Goal: Check status

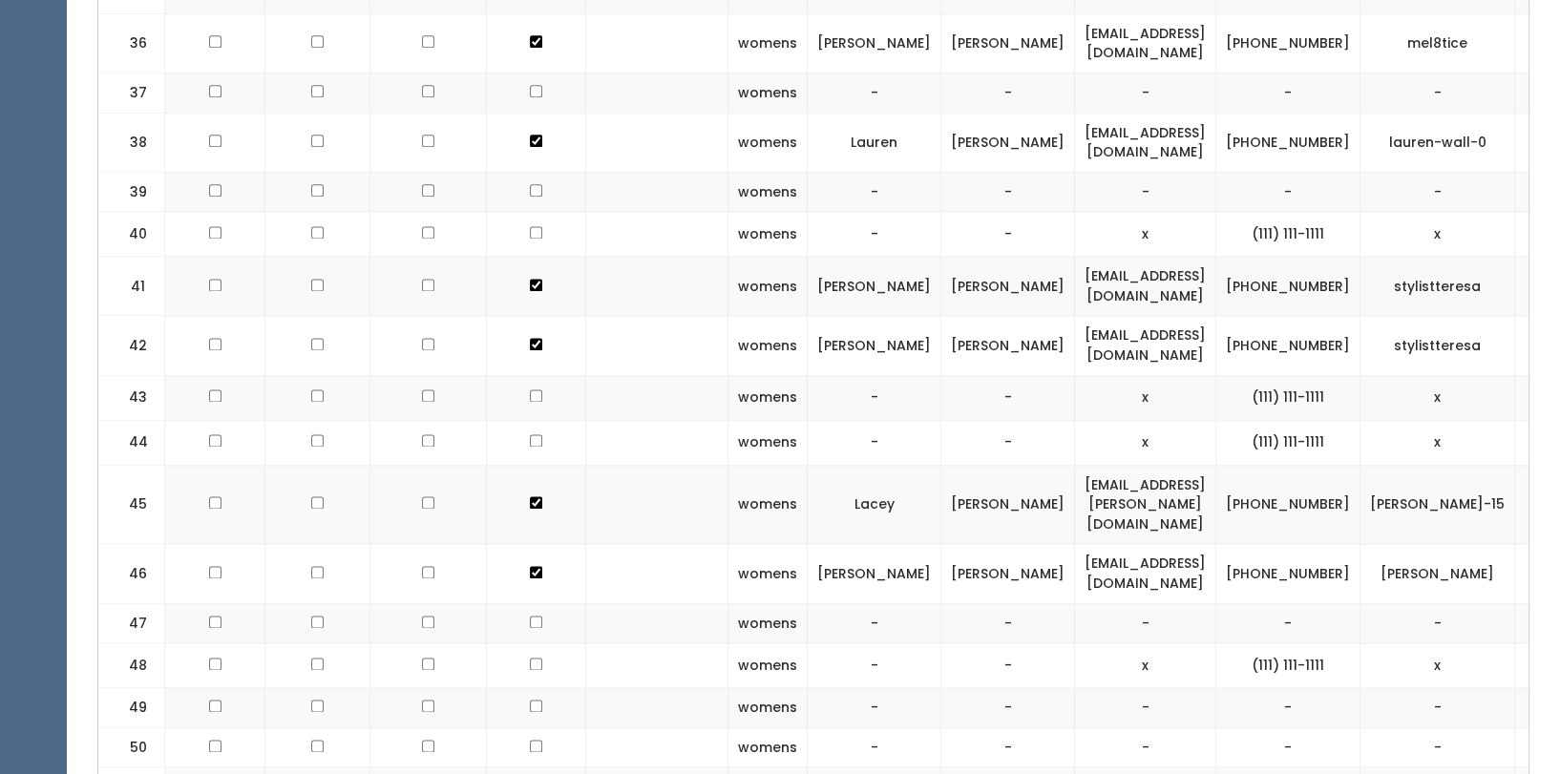
scroll to position [2439, 0]
click at [1391, 418] on td "x" at bounding box center [1438, 440] width 155 height 45
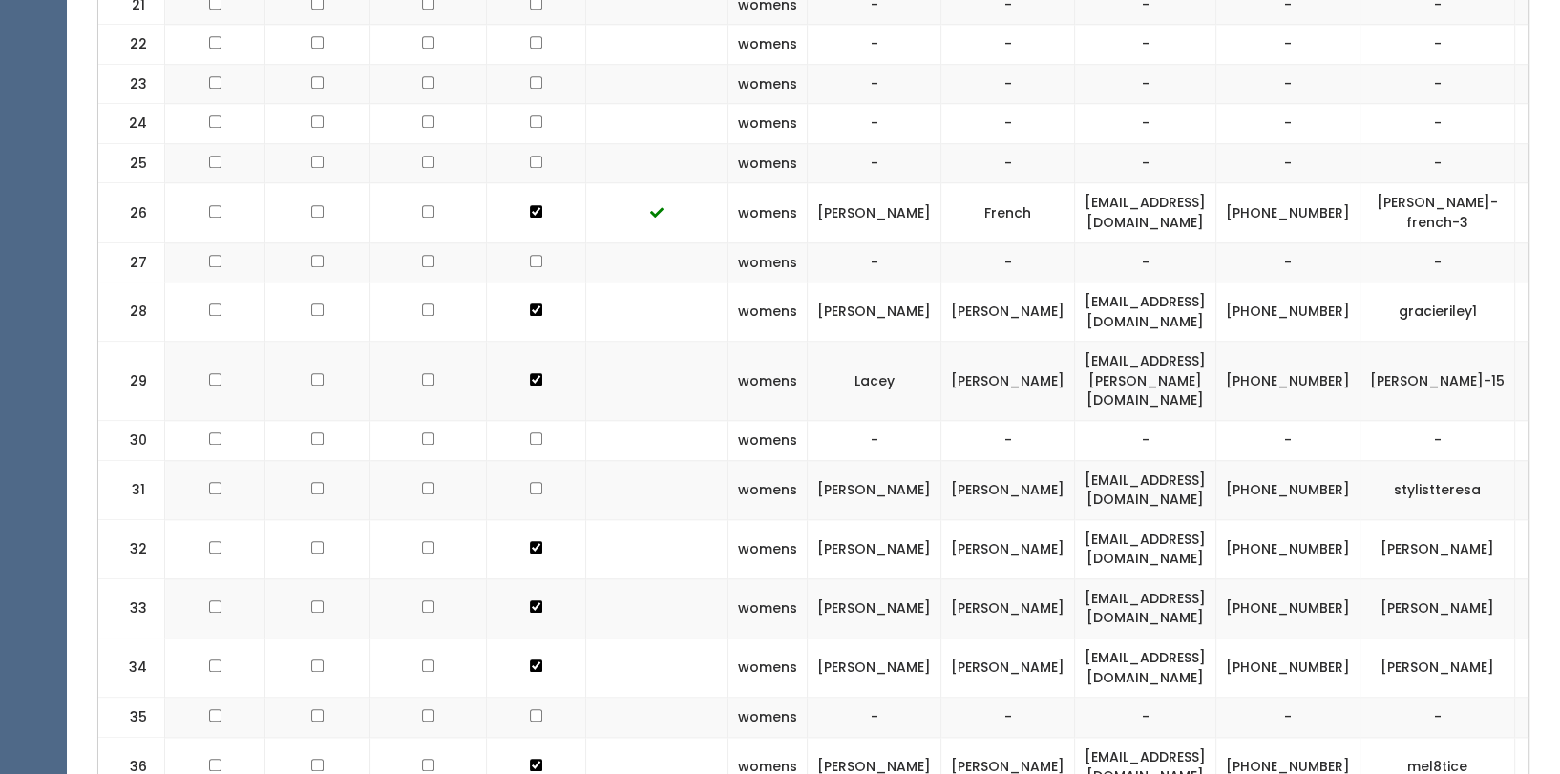
click at [1423, 460] on td "stylistteresa" at bounding box center [1438, 489] width 155 height 59
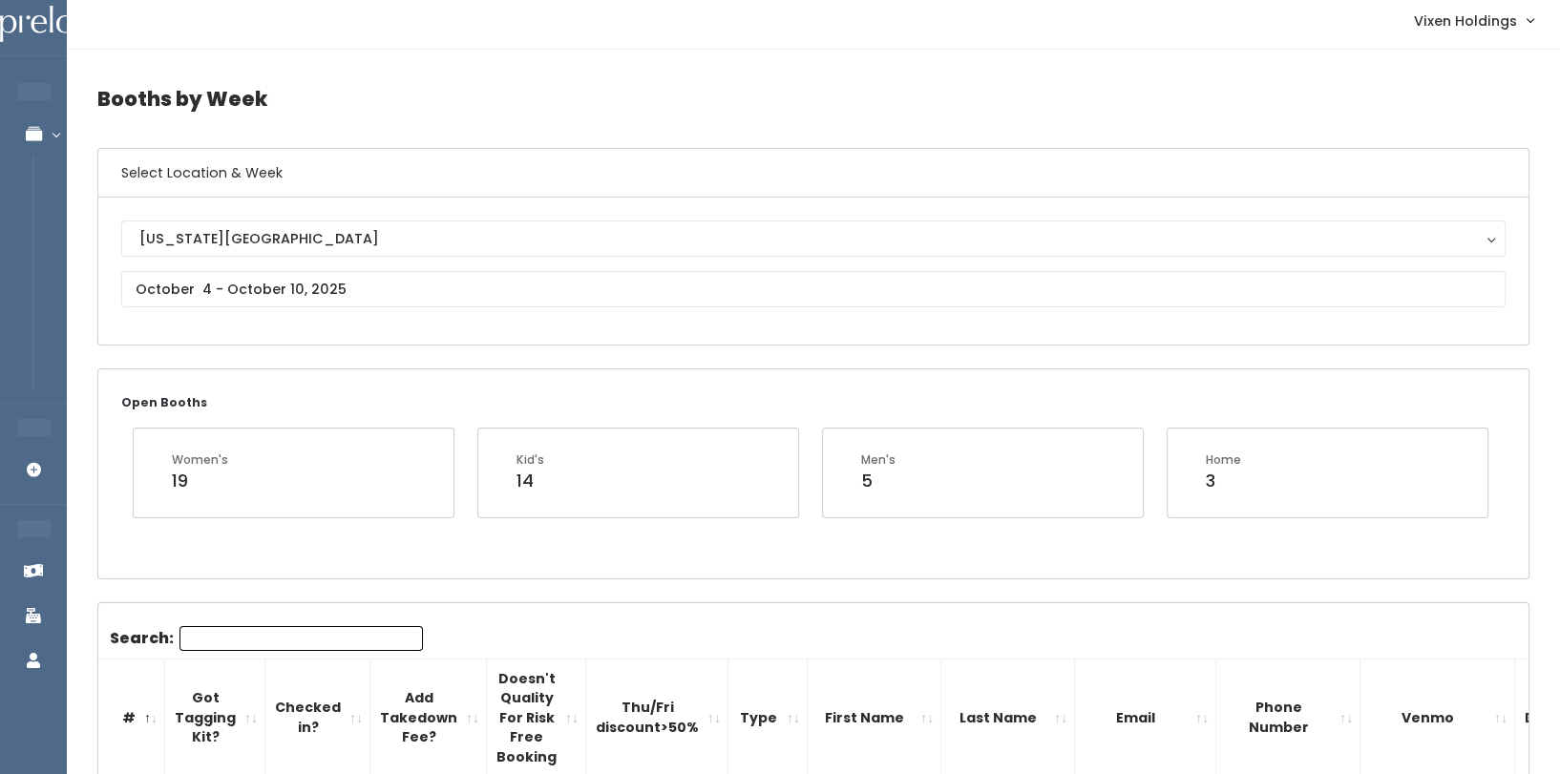
scroll to position [5, 0]
click at [324, 336] on div "Oklahoma City Oklahoma City" at bounding box center [813, 274] width 1430 height 147
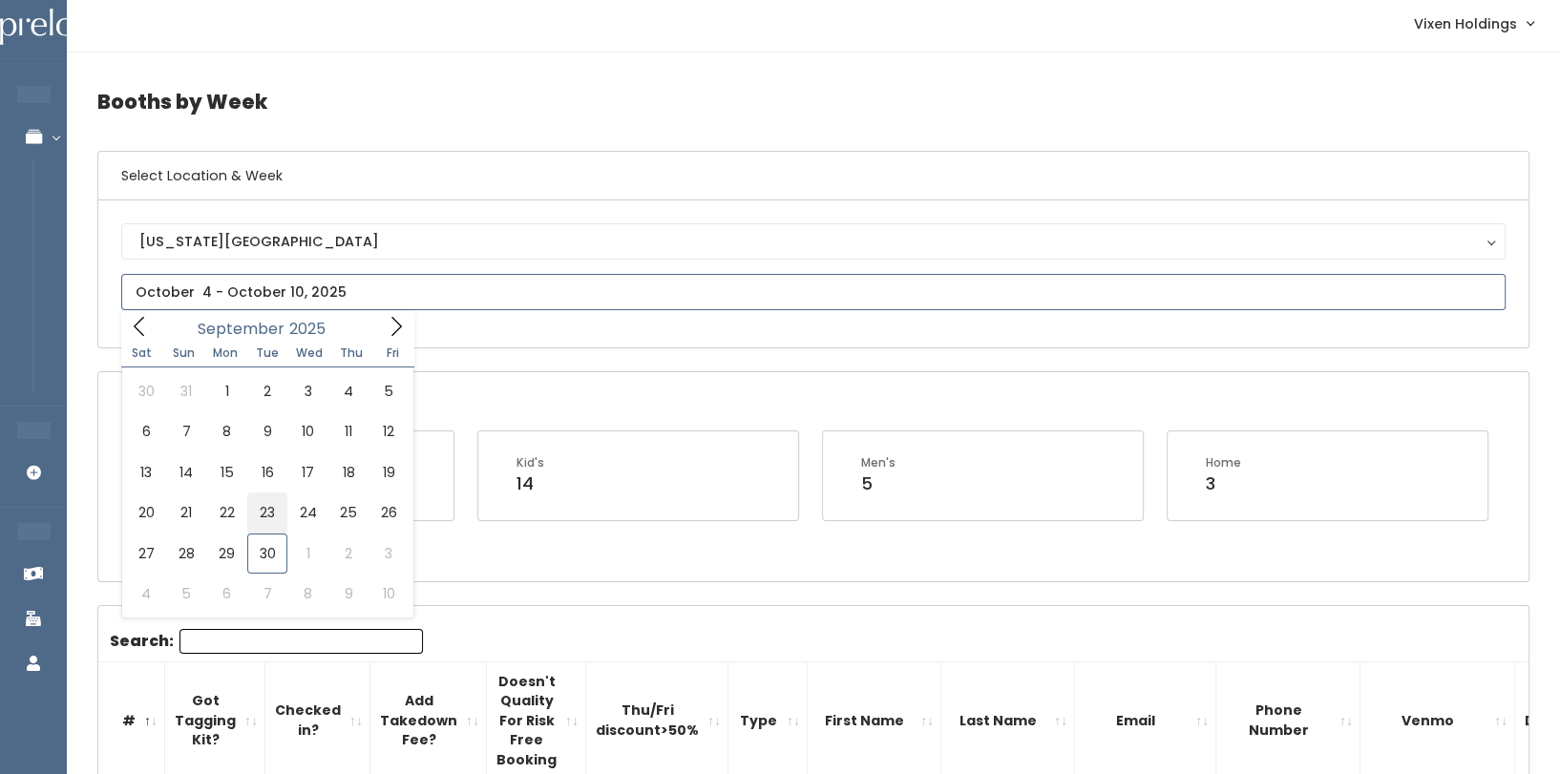
type input "September 20 to September 26"
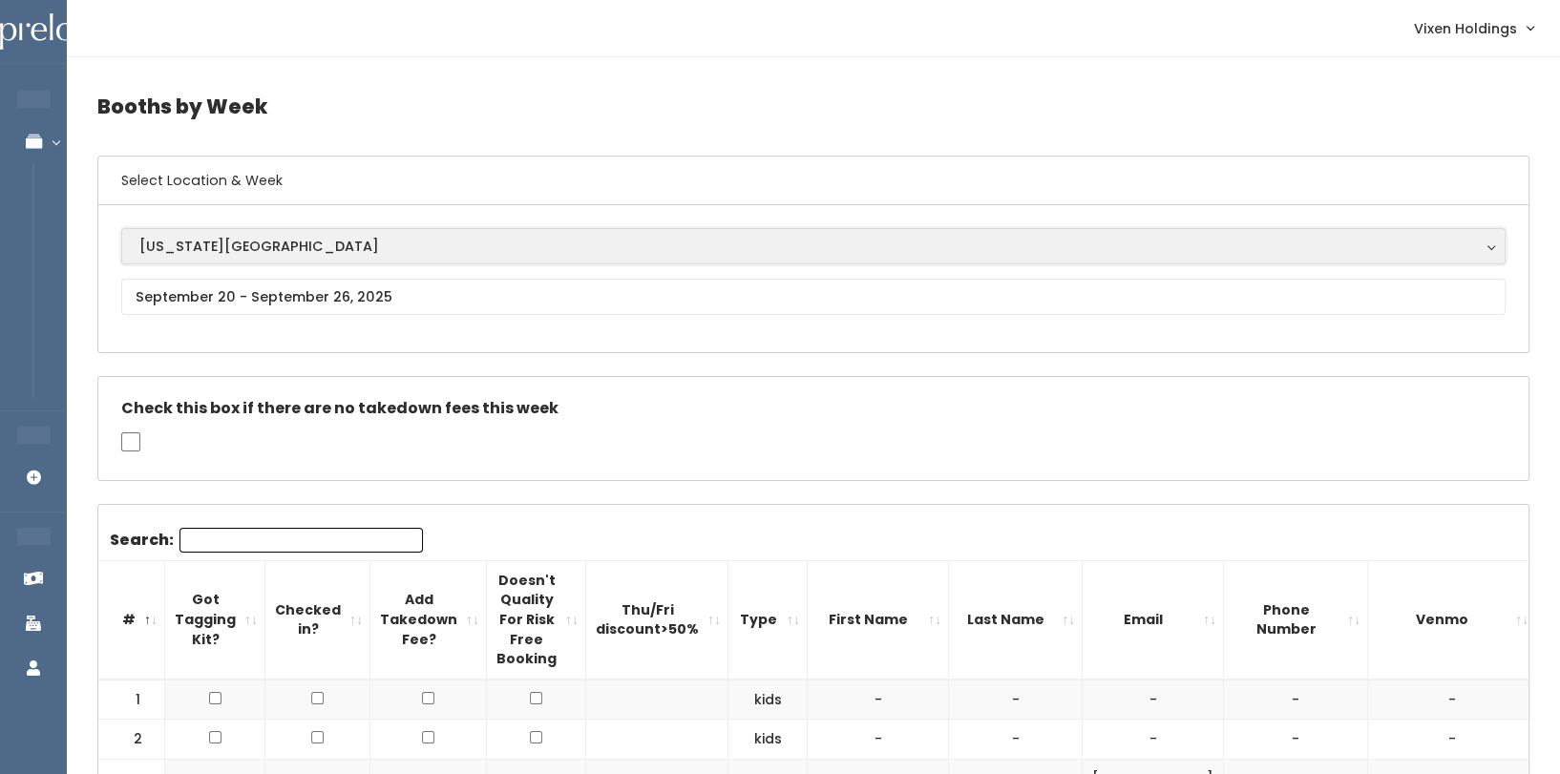
click at [490, 261] on button "[US_STATE][GEOGRAPHIC_DATA]" at bounding box center [813, 246] width 1384 height 36
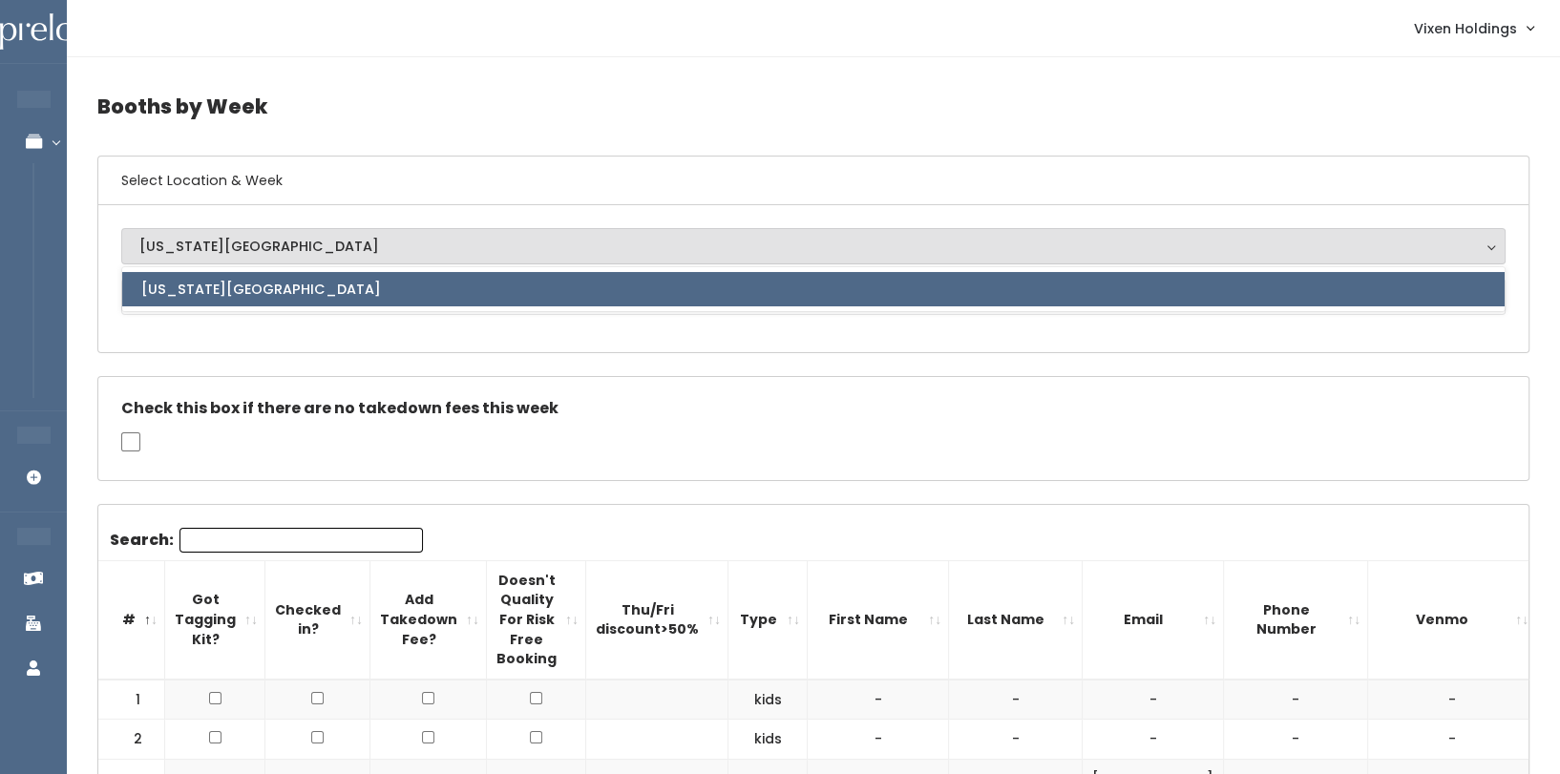
click at [382, 451] on div "Check this box if there are no takedown fees this week" at bounding box center [813, 428] width 1430 height 103
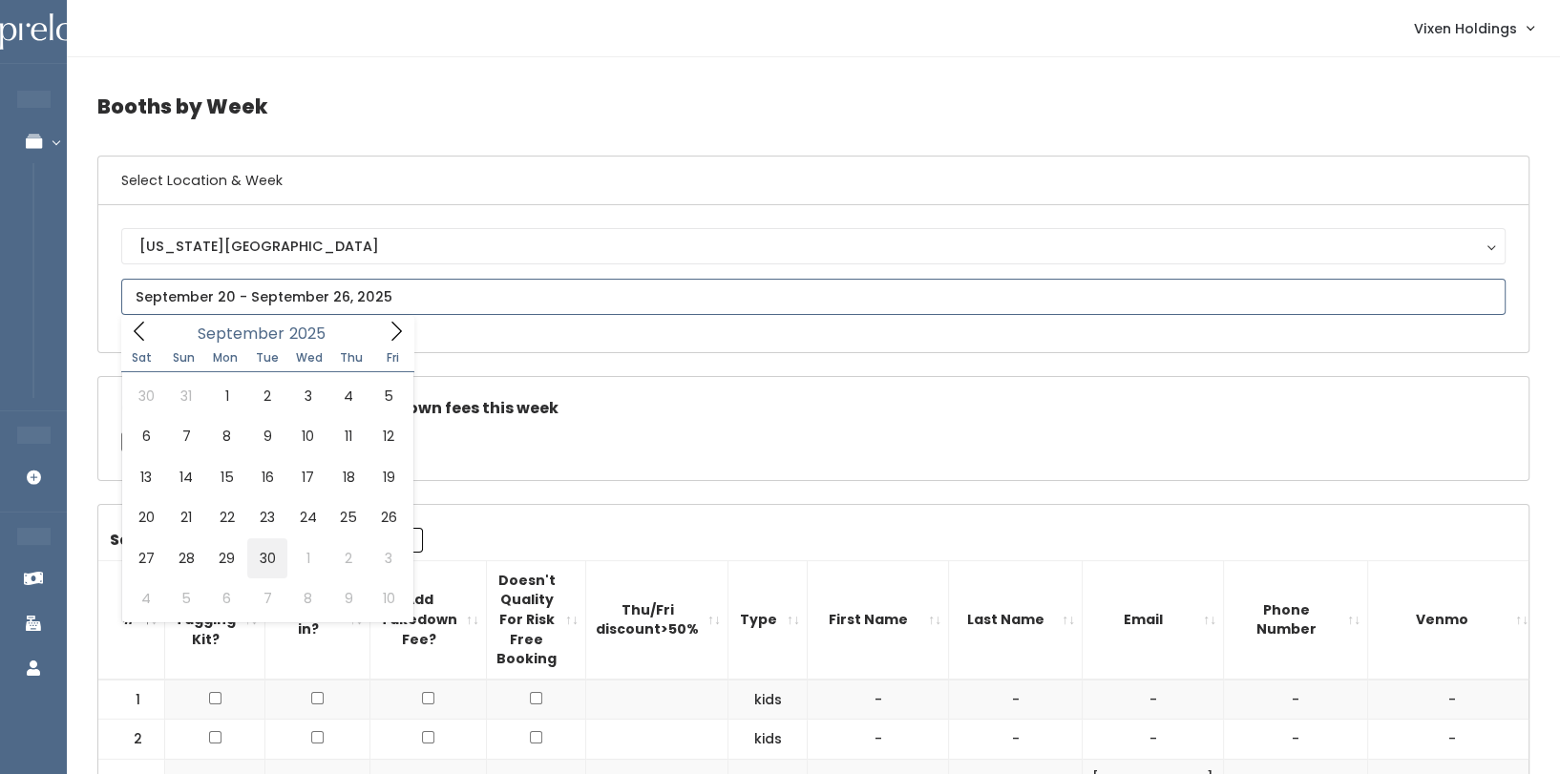
type input "September 27 to October 3"
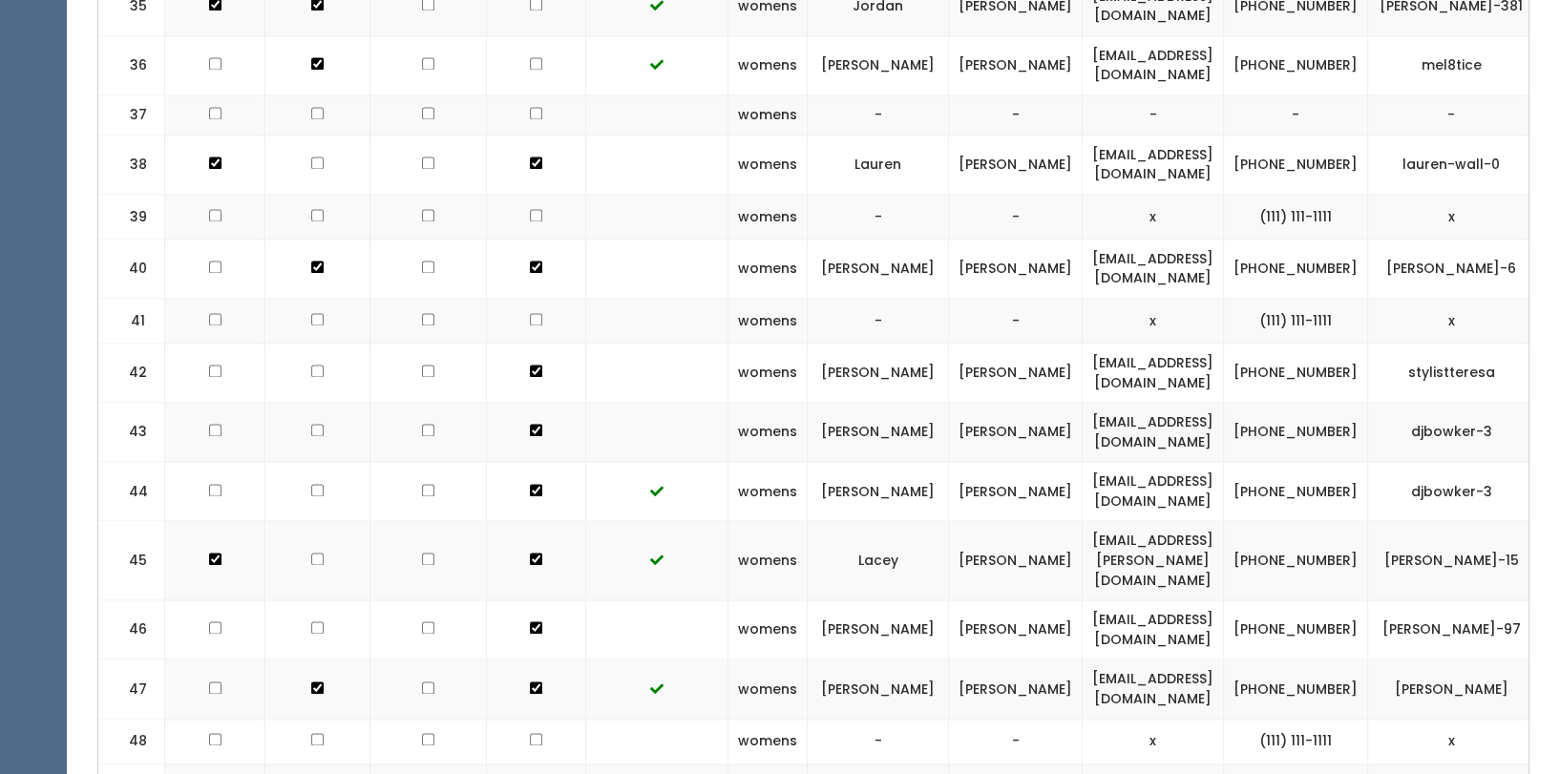
scroll to position [2649, 0]
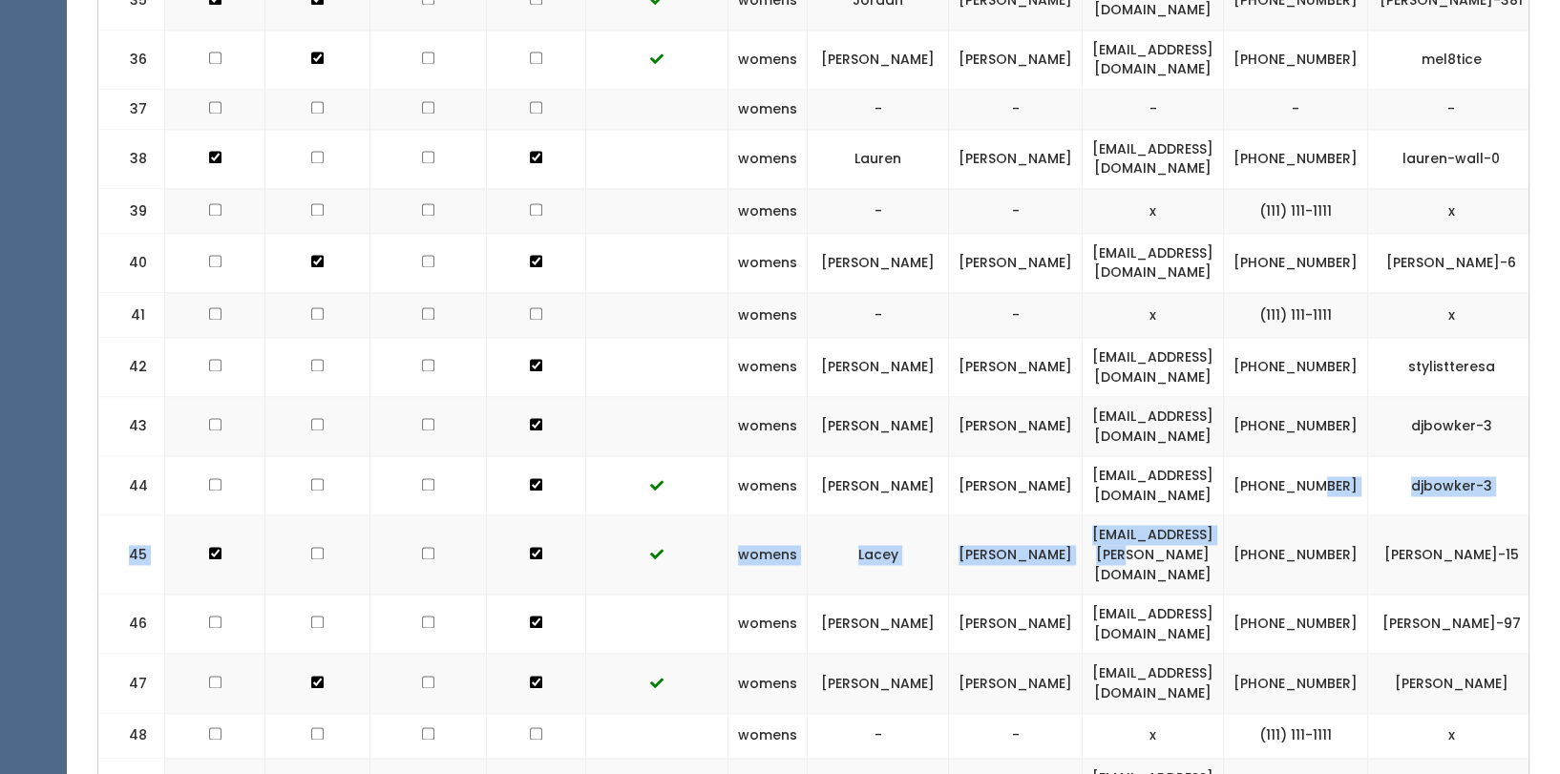
click at [1224, 516] on td "[EMAIL_ADDRESS][PERSON_NAME][DOMAIN_NAME]" at bounding box center [1153, 555] width 141 height 79
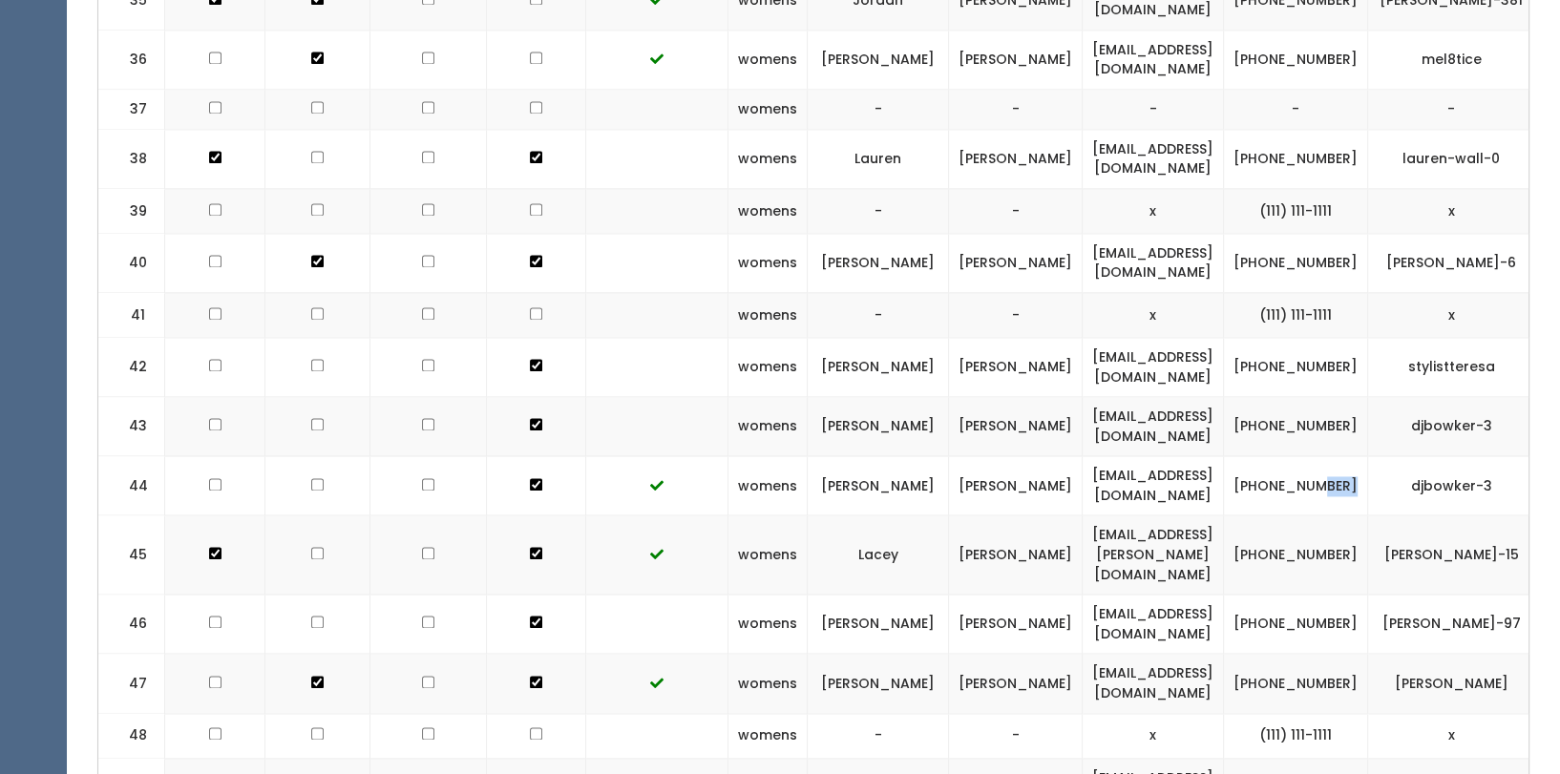
click at [1447, 456] on td "djbowker-3" at bounding box center [1451, 485] width 167 height 59
